Goal: Check status: Check status

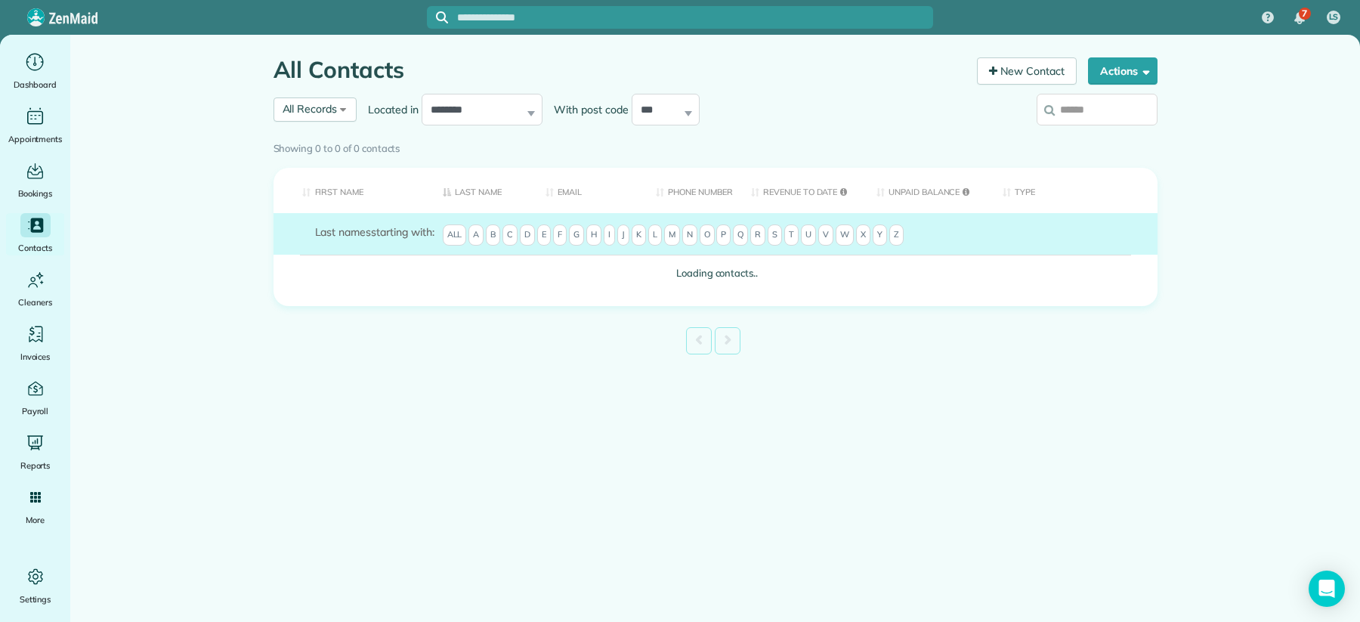
click at [1080, 116] on input "search" at bounding box center [1097, 110] width 121 height 32
type input "***"
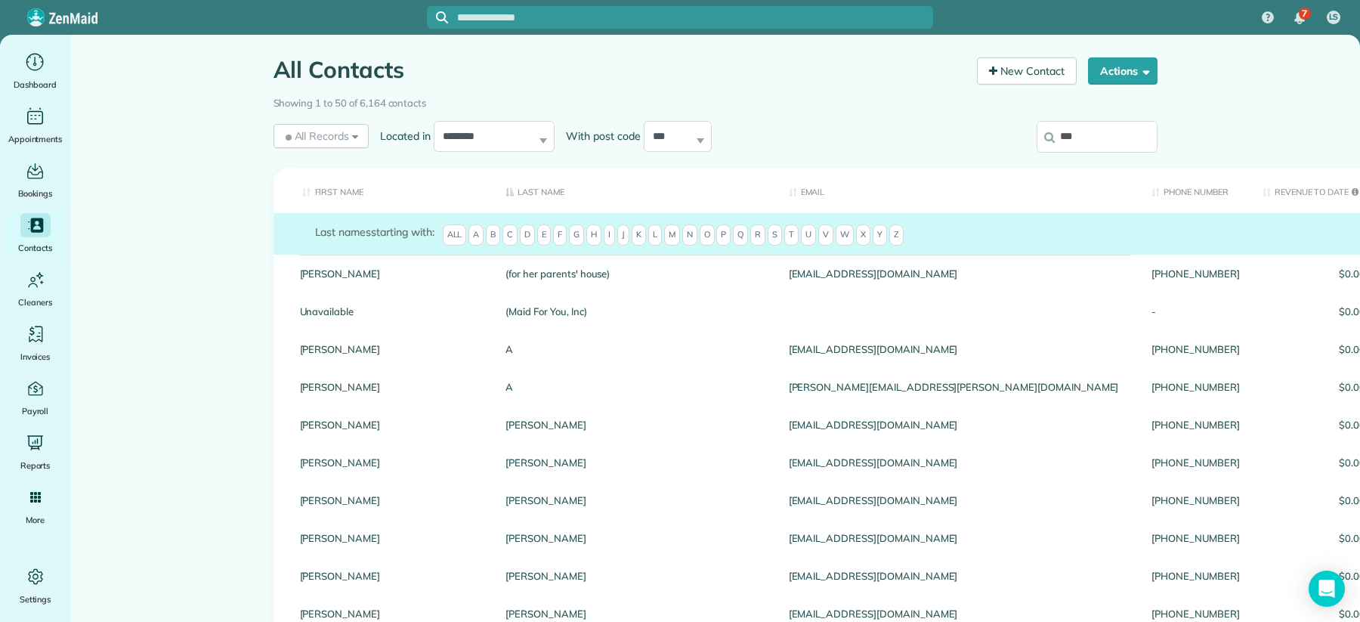
click at [1093, 138] on input "***" at bounding box center [1097, 137] width 121 height 32
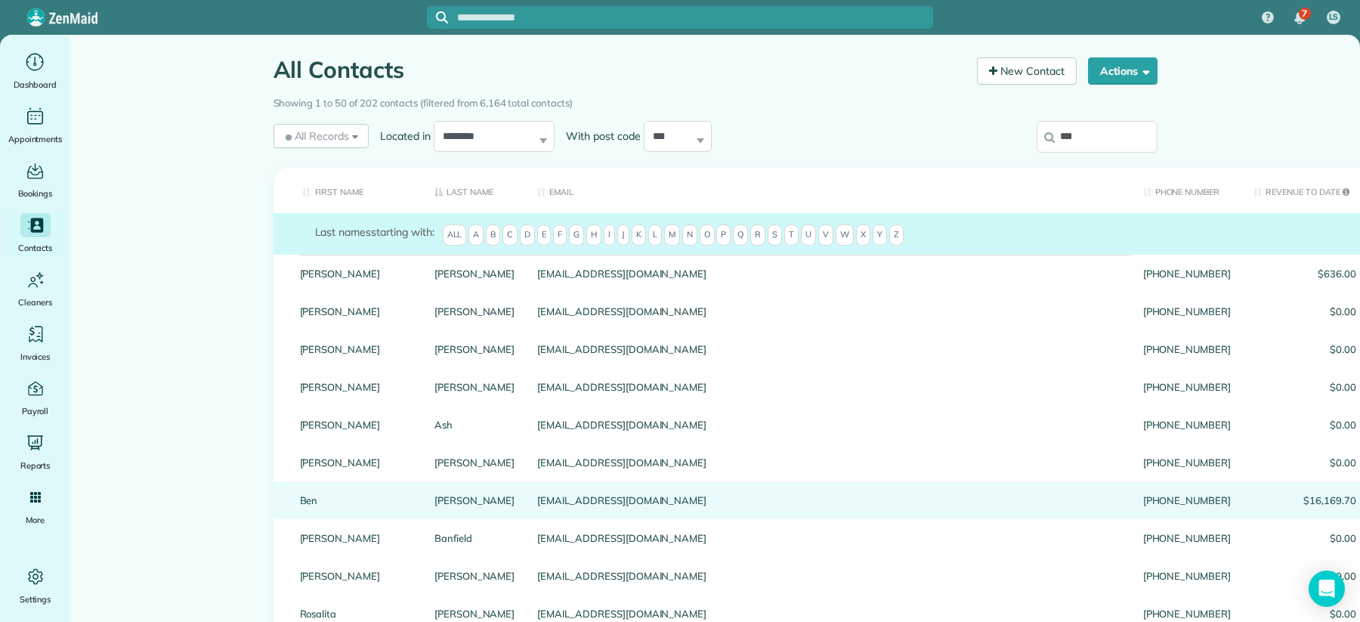
click at [434, 505] on link "Baird" at bounding box center [474, 500] width 81 height 11
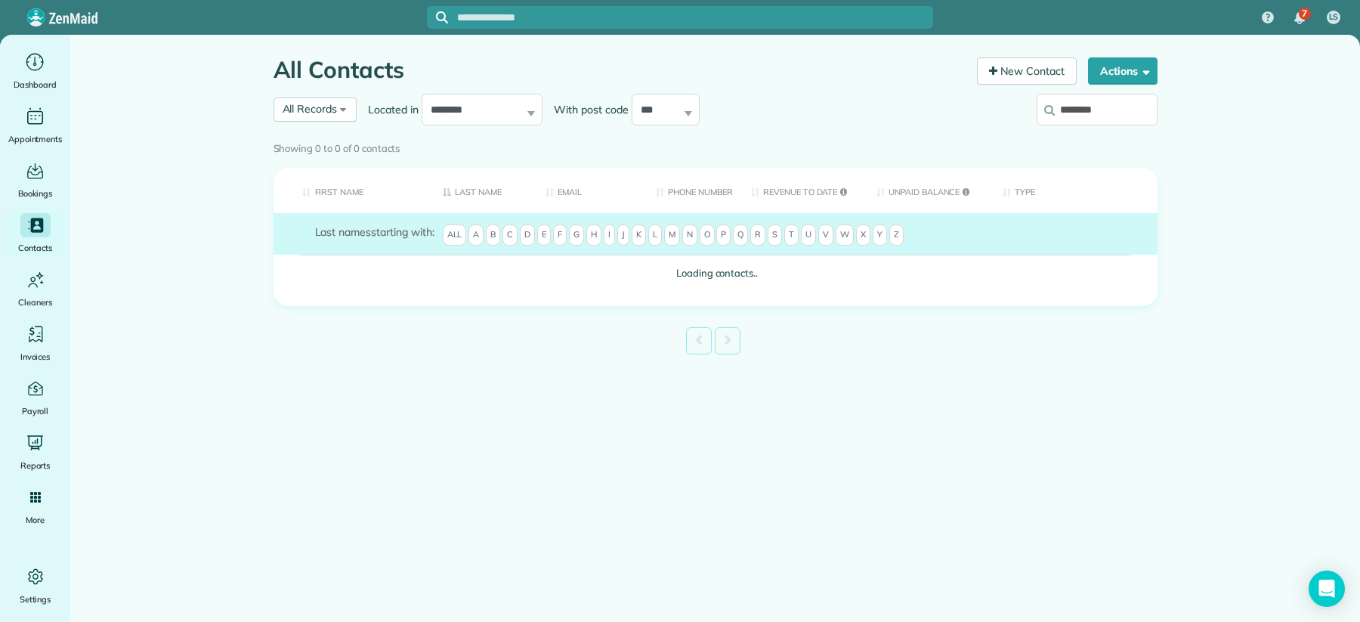
type input "*******"
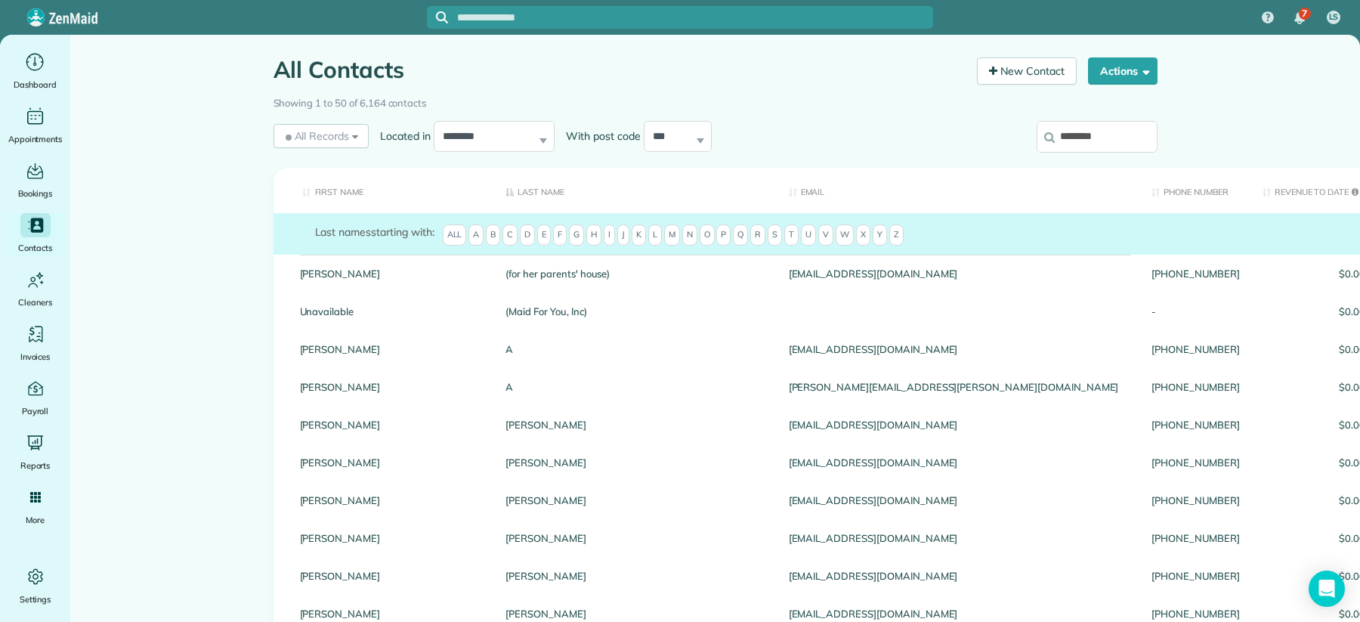
click at [1118, 138] on input "*******" at bounding box center [1097, 137] width 121 height 32
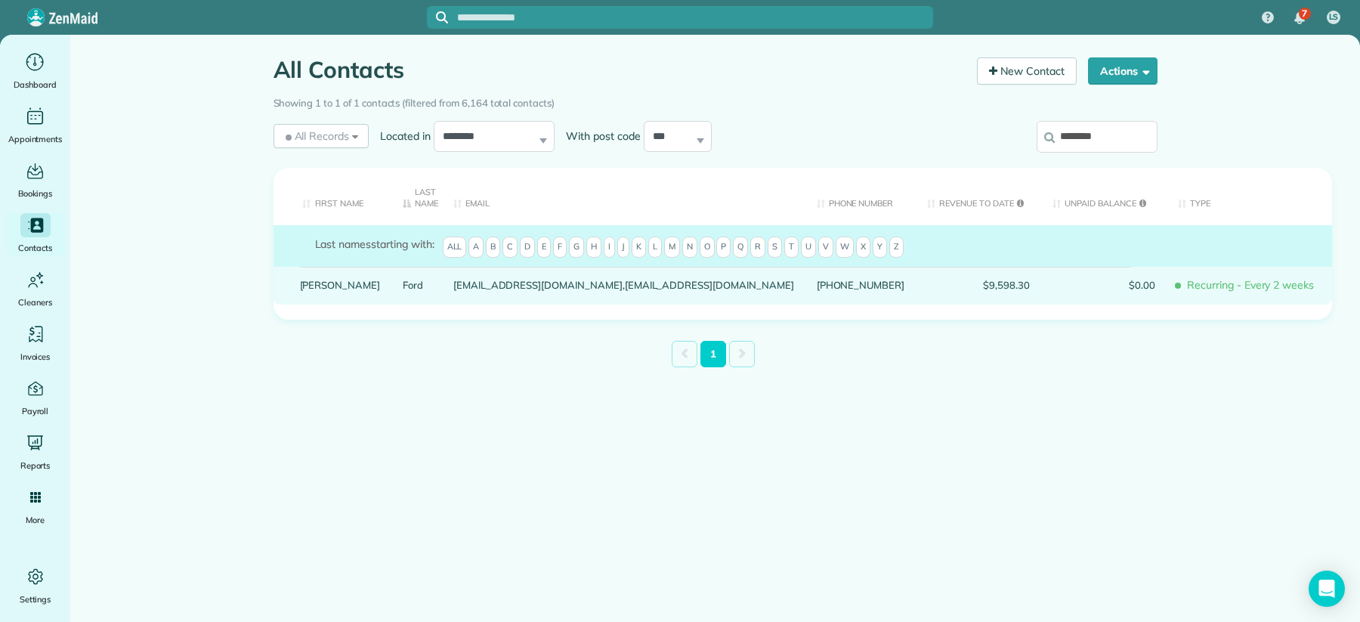
click at [403, 285] on link "Ford" at bounding box center [417, 285] width 28 height 11
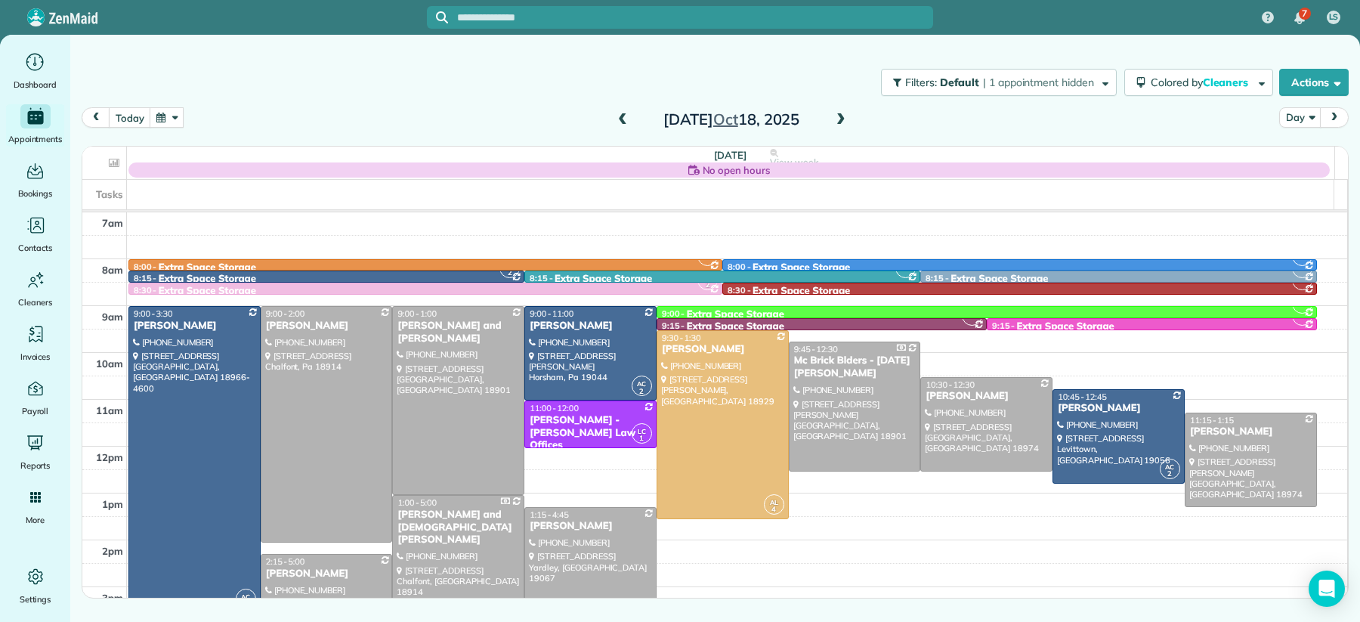
click at [623, 118] on span at bounding box center [622, 120] width 17 height 14
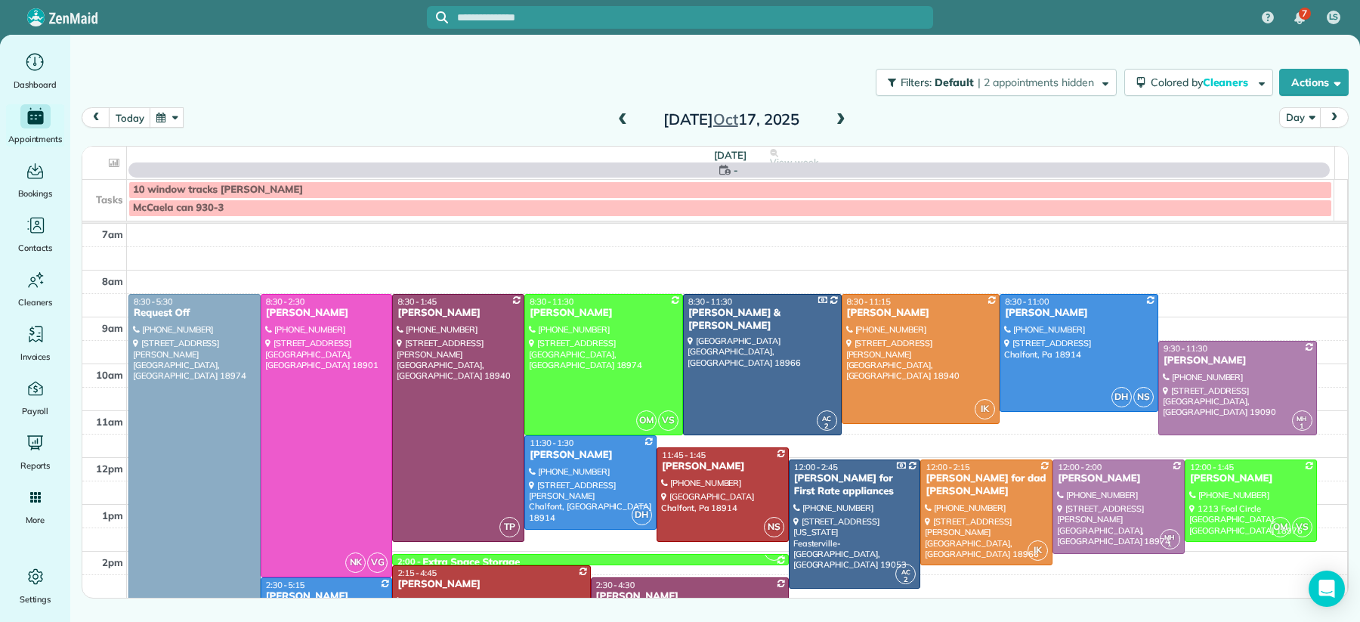
click at [623, 118] on span at bounding box center [622, 120] width 17 height 14
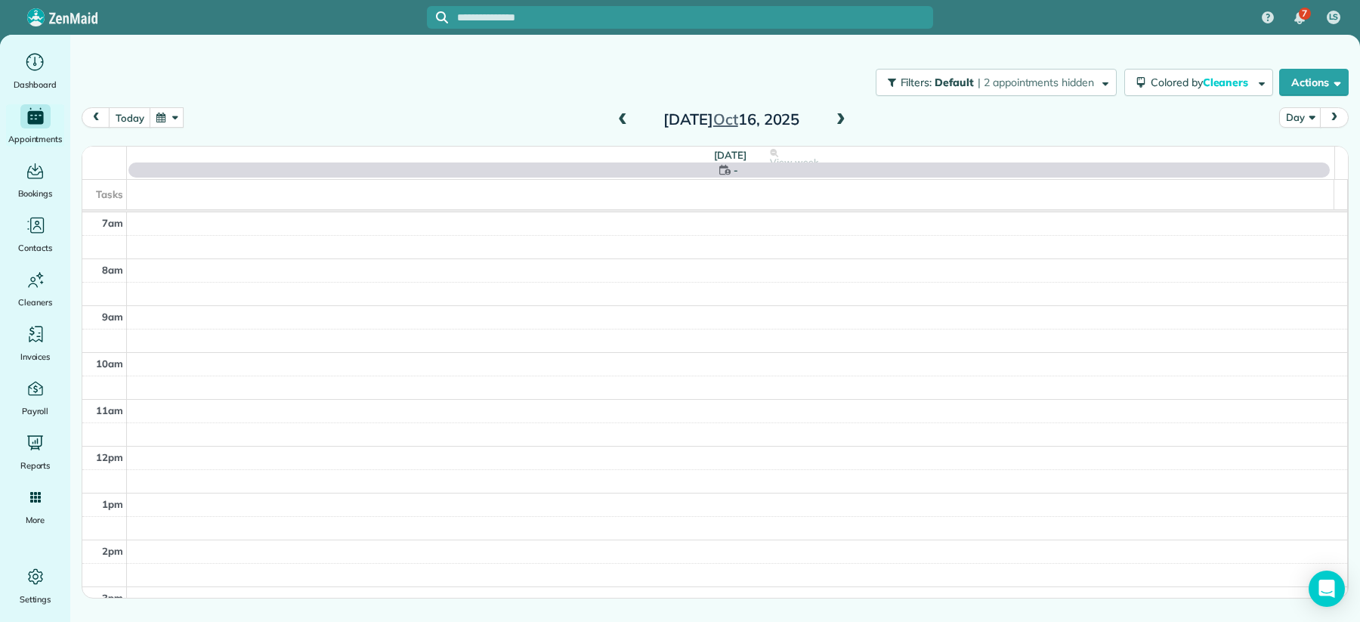
click at [623, 118] on span at bounding box center [622, 120] width 17 height 14
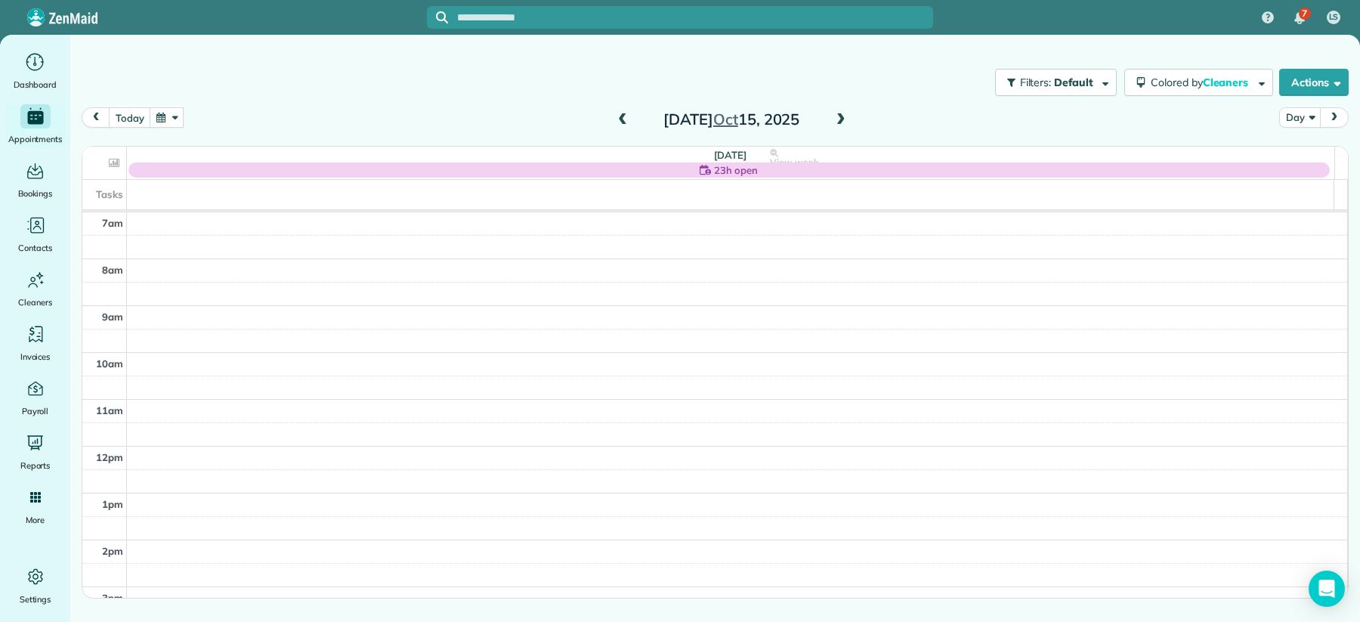
drag, startPoint x: 618, startPoint y: 119, endPoint x: 641, endPoint y: 113, distance: 24.2
click at [618, 119] on span at bounding box center [622, 120] width 17 height 14
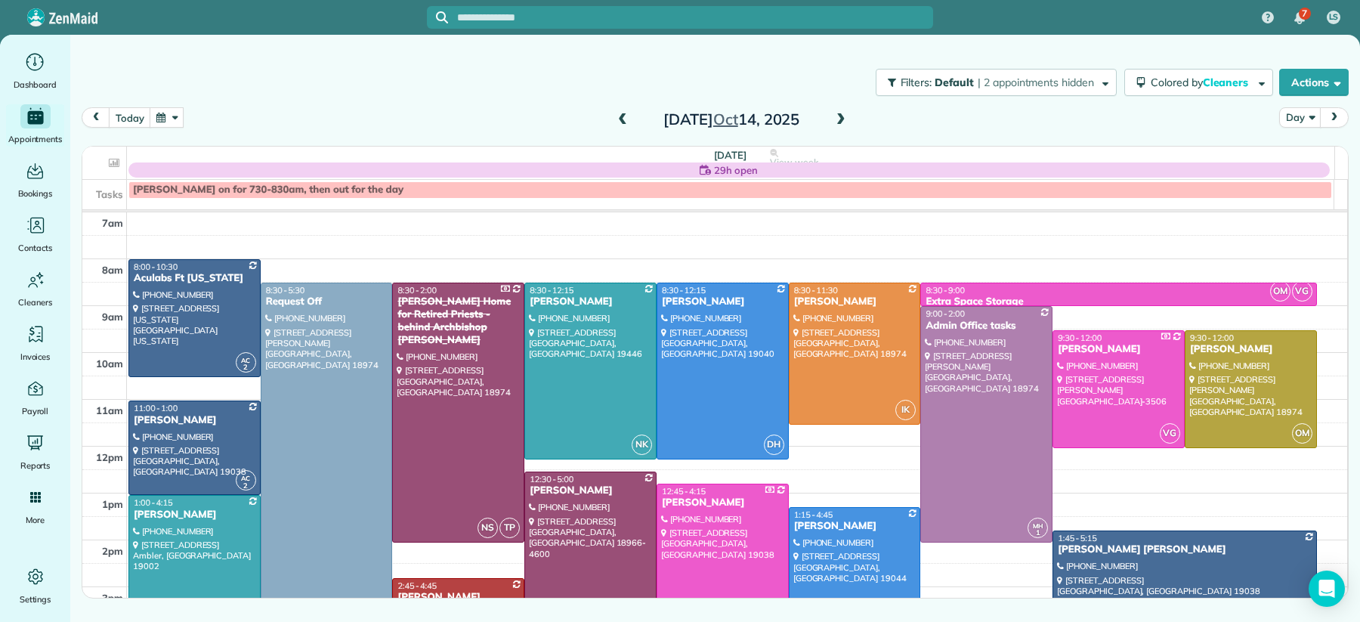
click at [842, 124] on span at bounding box center [841, 120] width 17 height 14
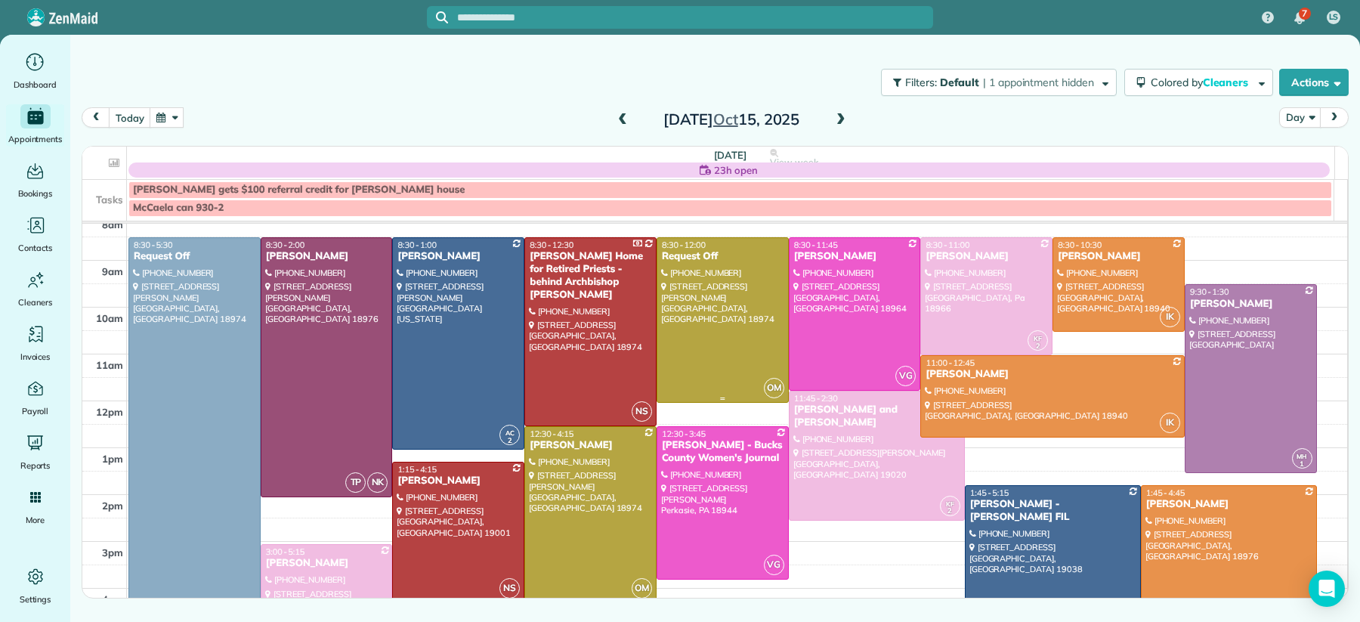
scroll to position [51, 0]
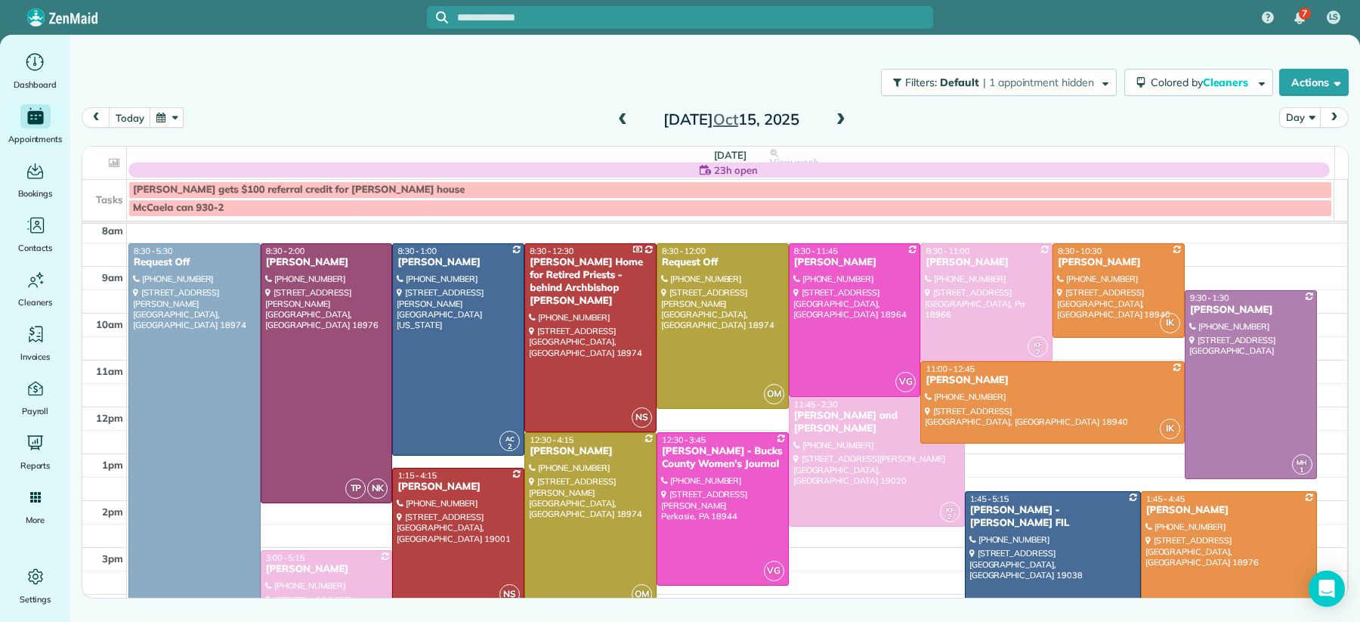
click at [626, 124] on span at bounding box center [622, 120] width 17 height 14
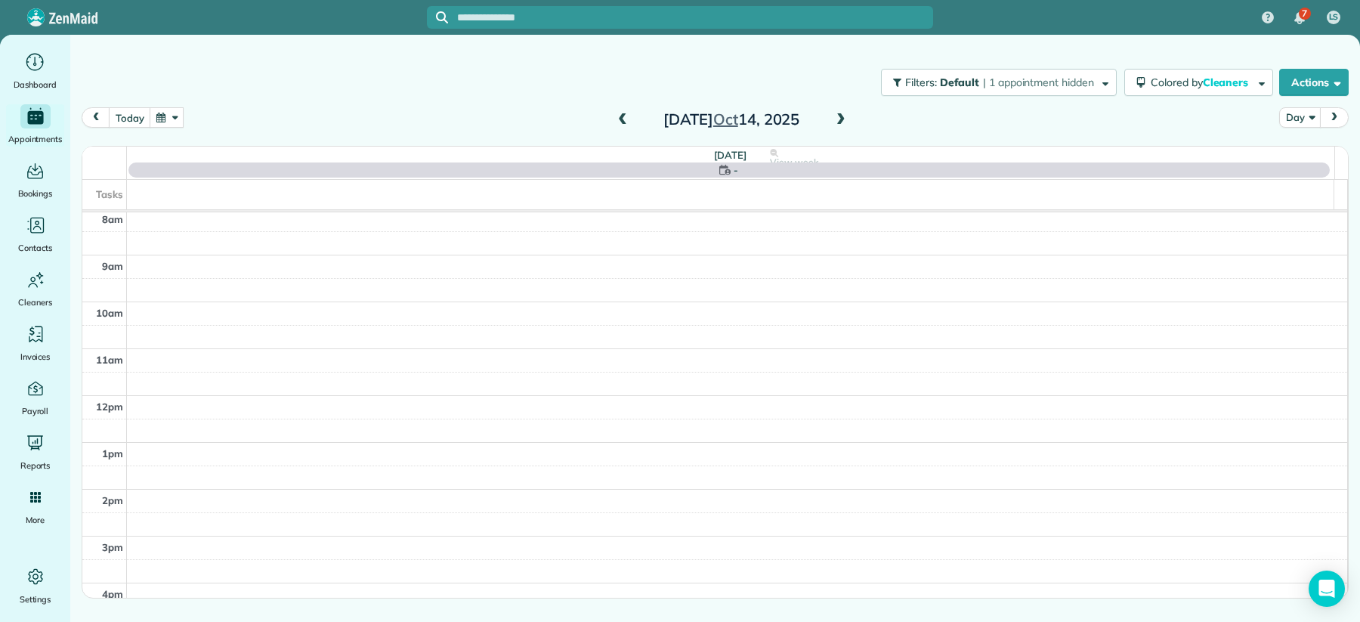
scroll to position [0, 0]
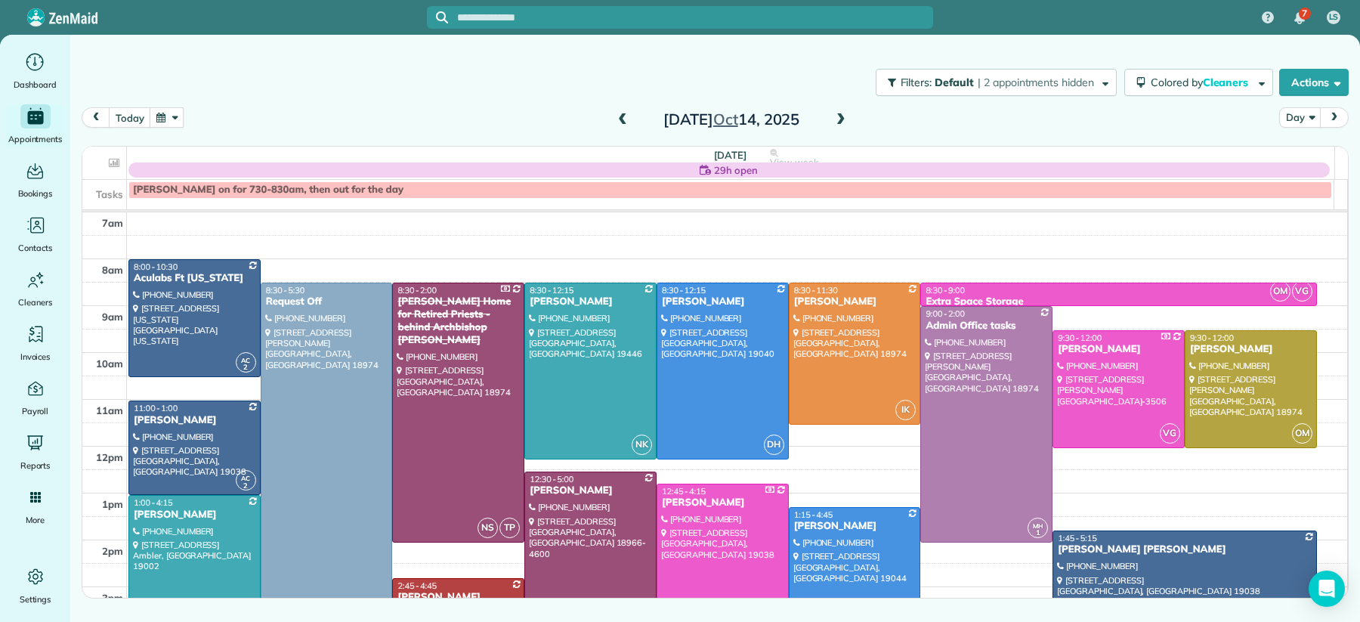
click at [626, 125] on span at bounding box center [622, 120] width 17 height 14
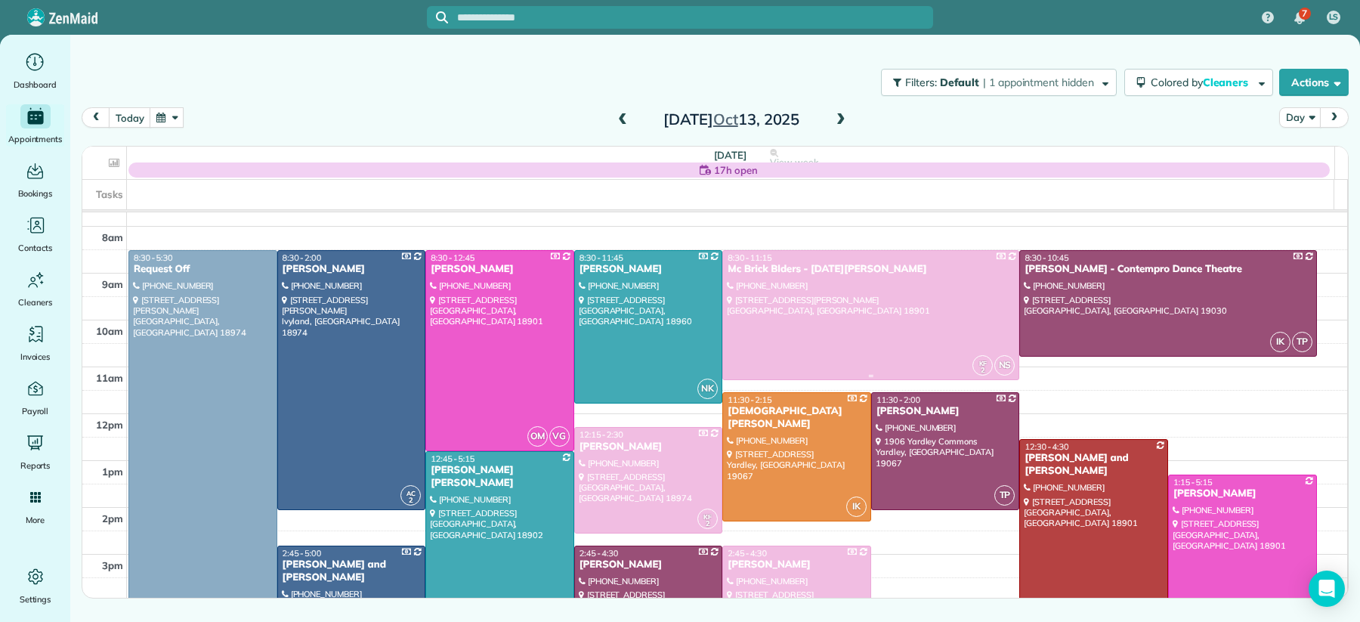
scroll to position [69, 0]
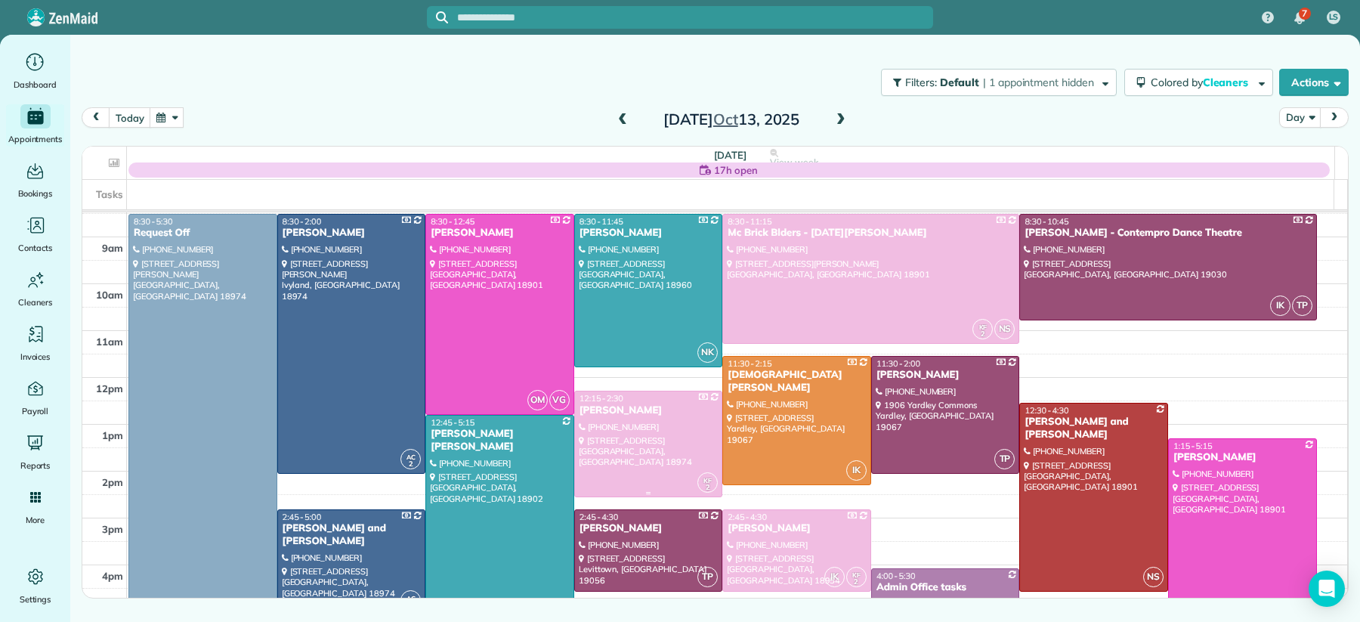
click at [610, 412] on div "Kayla Sweigart" at bounding box center [649, 410] width 140 height 13
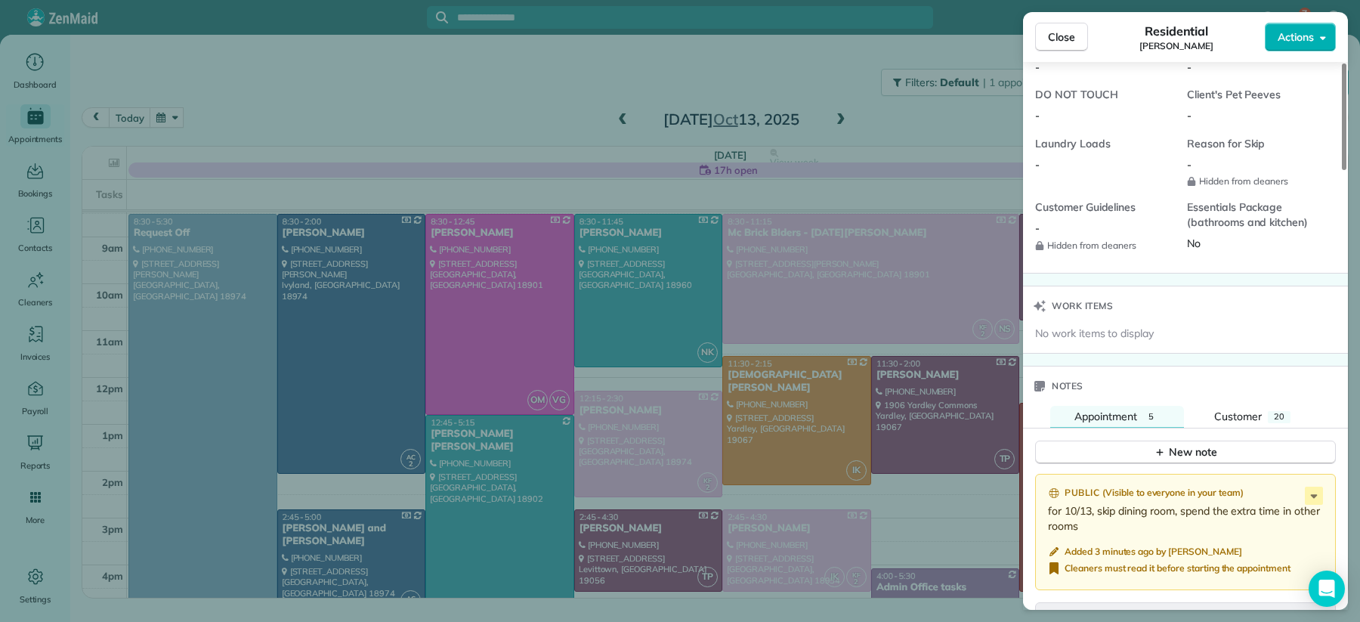
scroll to position [1315, 0]
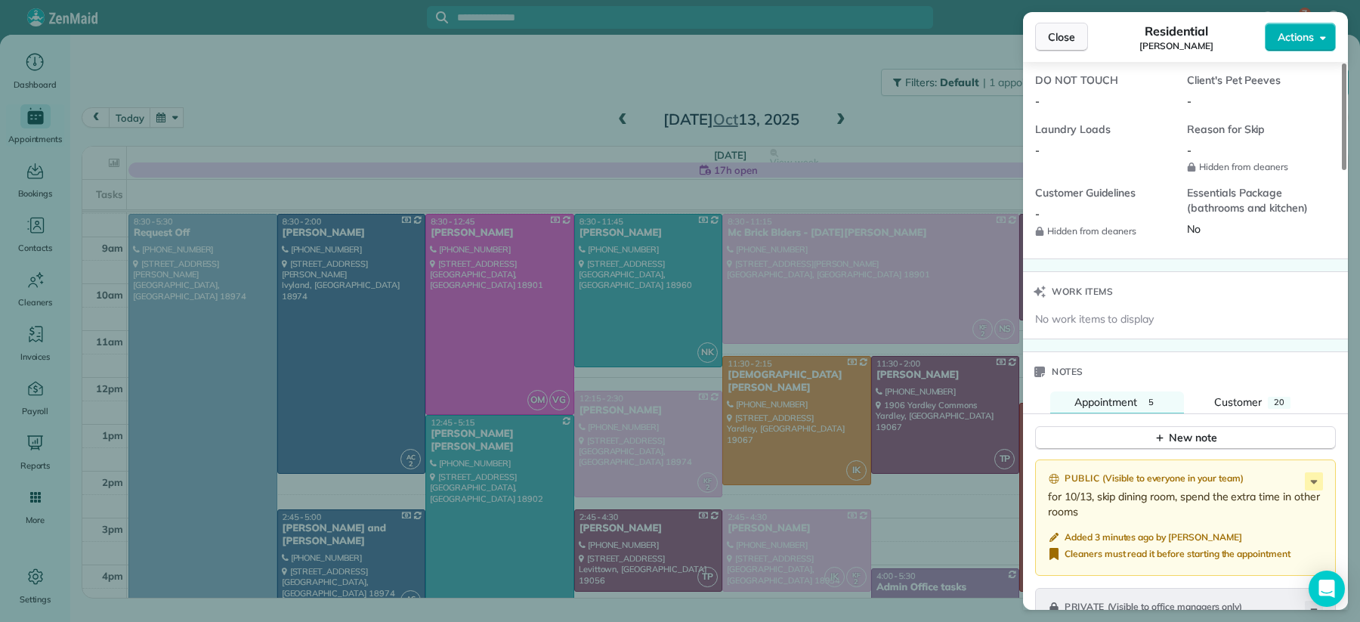
click at [1070, 32] on span "Close" at bounding box center [1061, 36] width 27 height 15
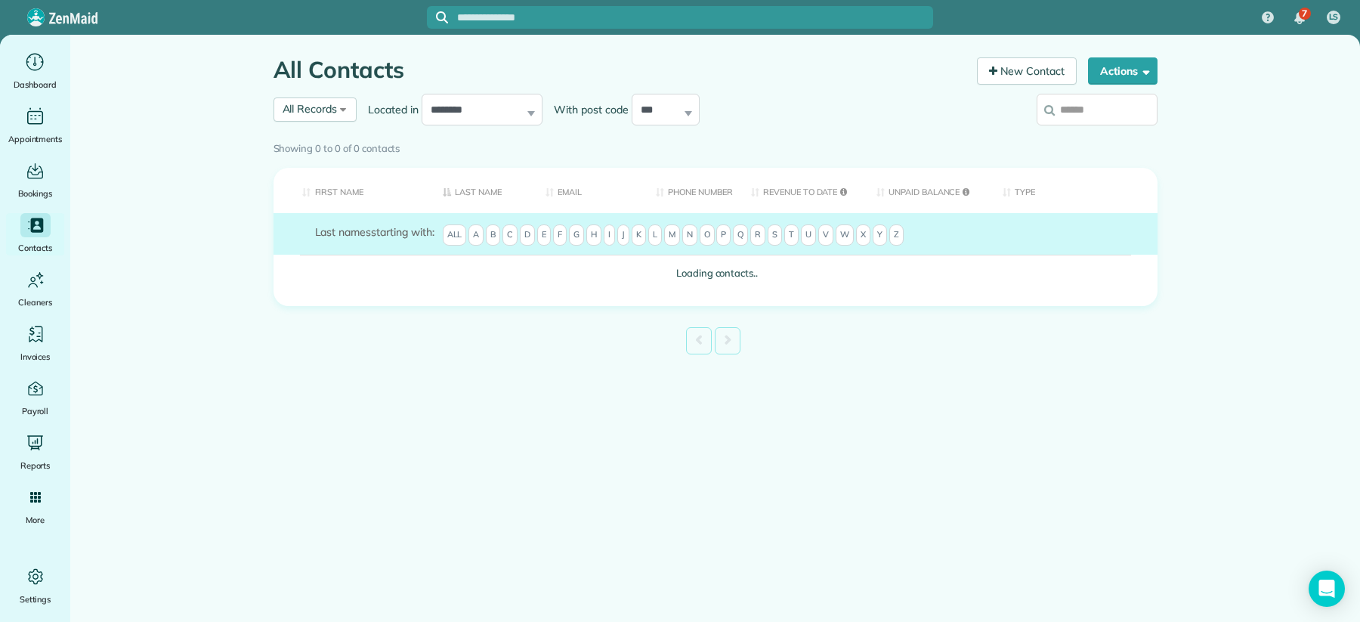
click at [1090, 135] on div "Showing 0 to 0 of 0 contacts" at bounding box center [715, 148] width 907 height 27
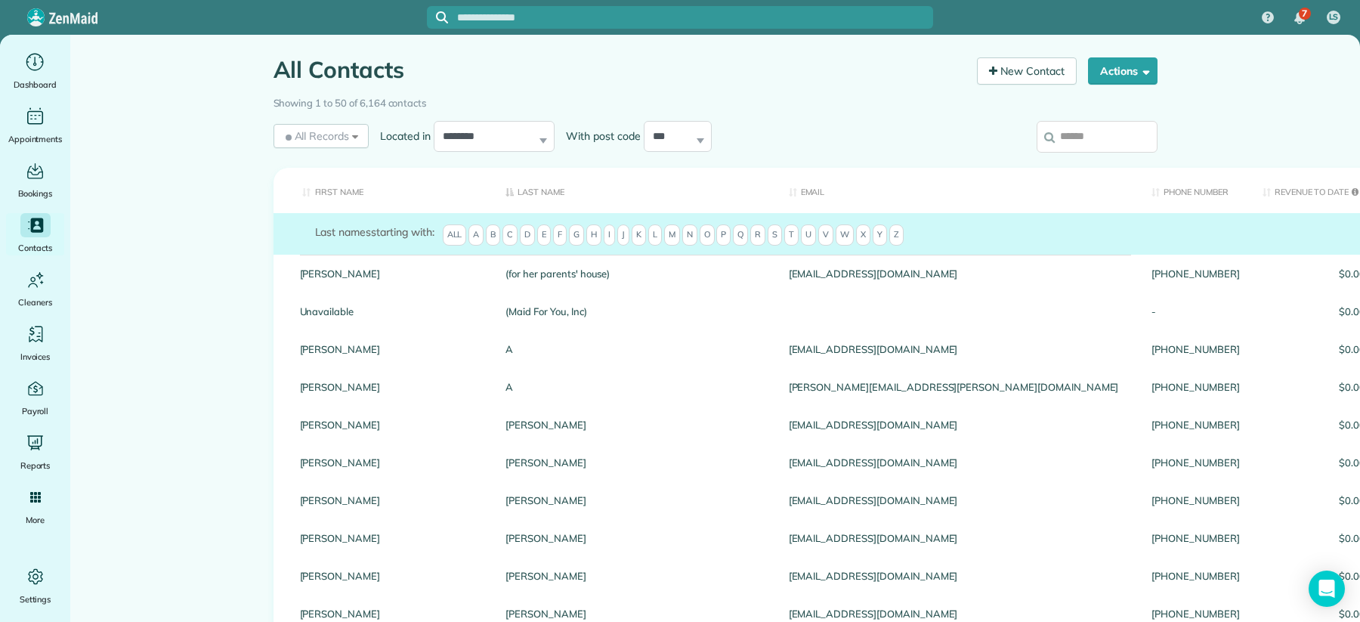
click at [1086, 110] on div "Showing 1 to 50 of 6,164 contacts" at bounding box center [716, 100] width 884 height 21
click at [1078, 131] on input "search" at bounding box center [1097, 137] width 121 height 32
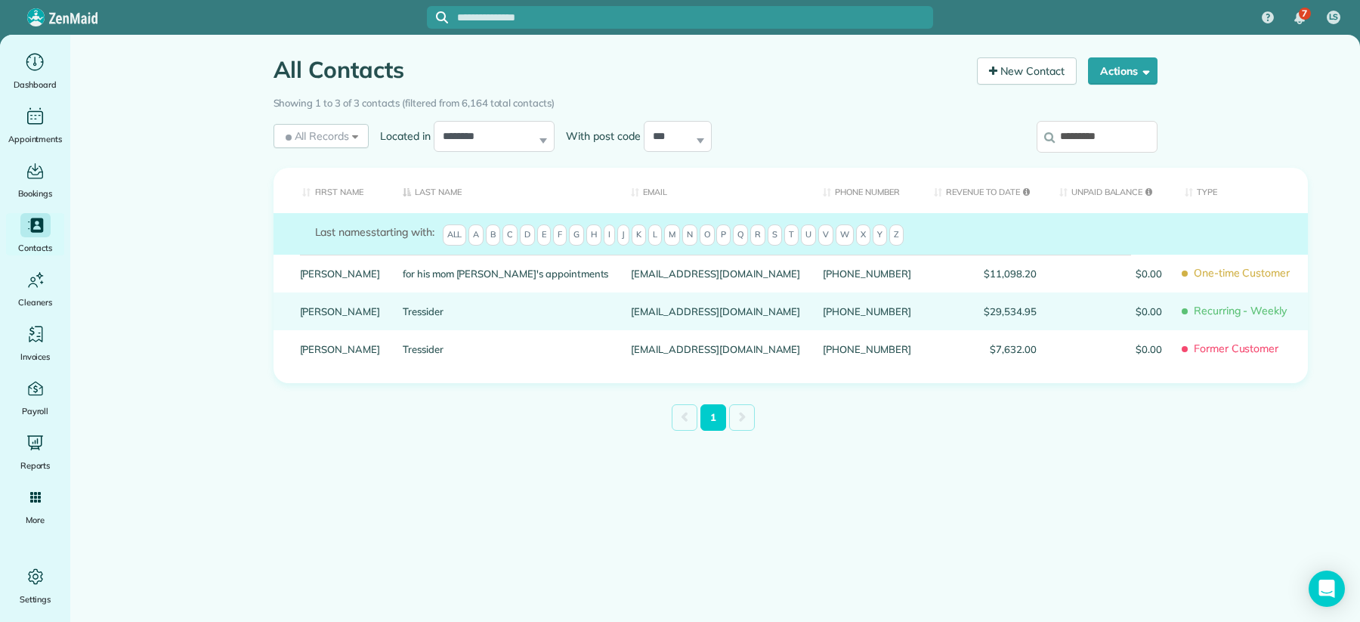
type input "*********"
click at [311, 306] on link "Susan" at bounding box center [340, 311] width 81 height 11
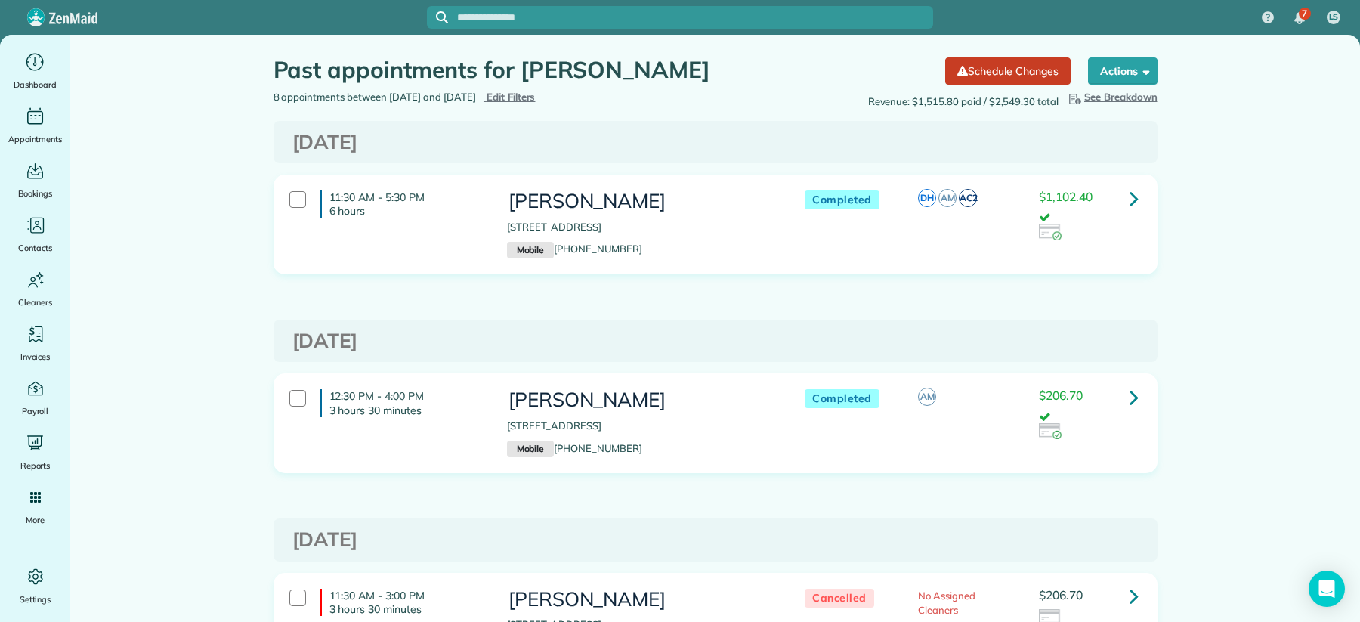
click at [1130, 196] on icon at bounding box center [1134, 198] width 9 height 26
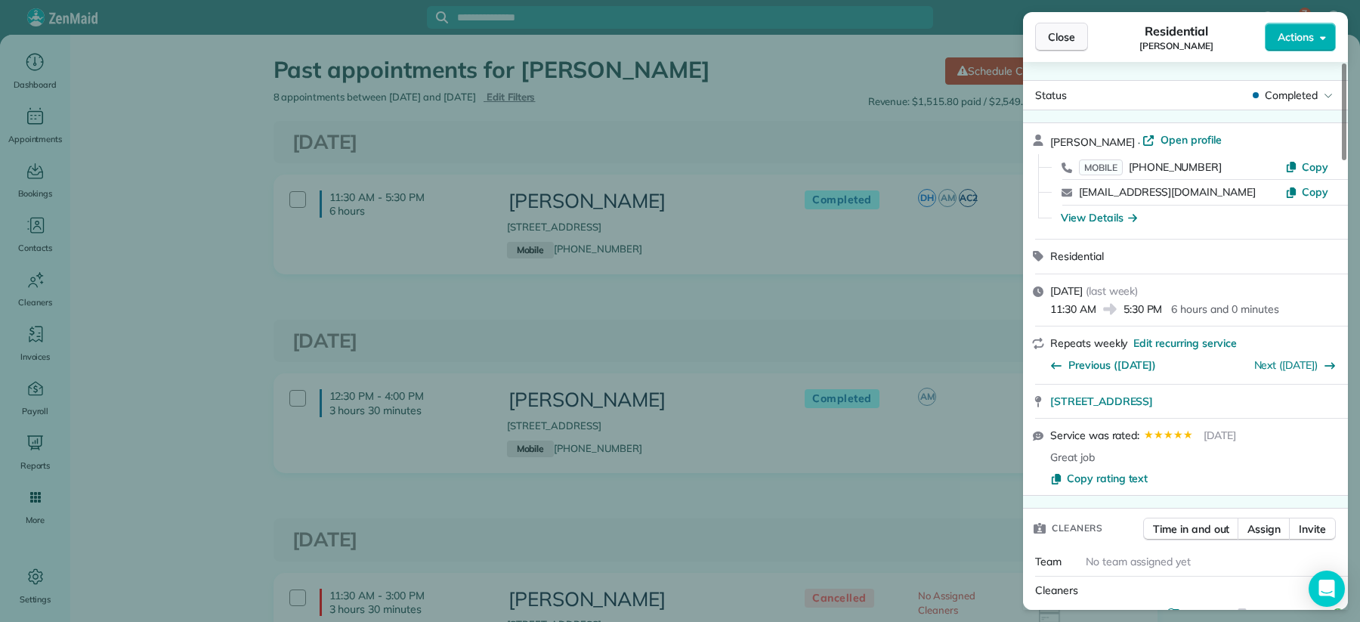
click at [1053, 38] on span "Close" at bounding box center [1061, 36] width 27 height 15
